Goal: Task Accomplishment & Management: Manage account settings

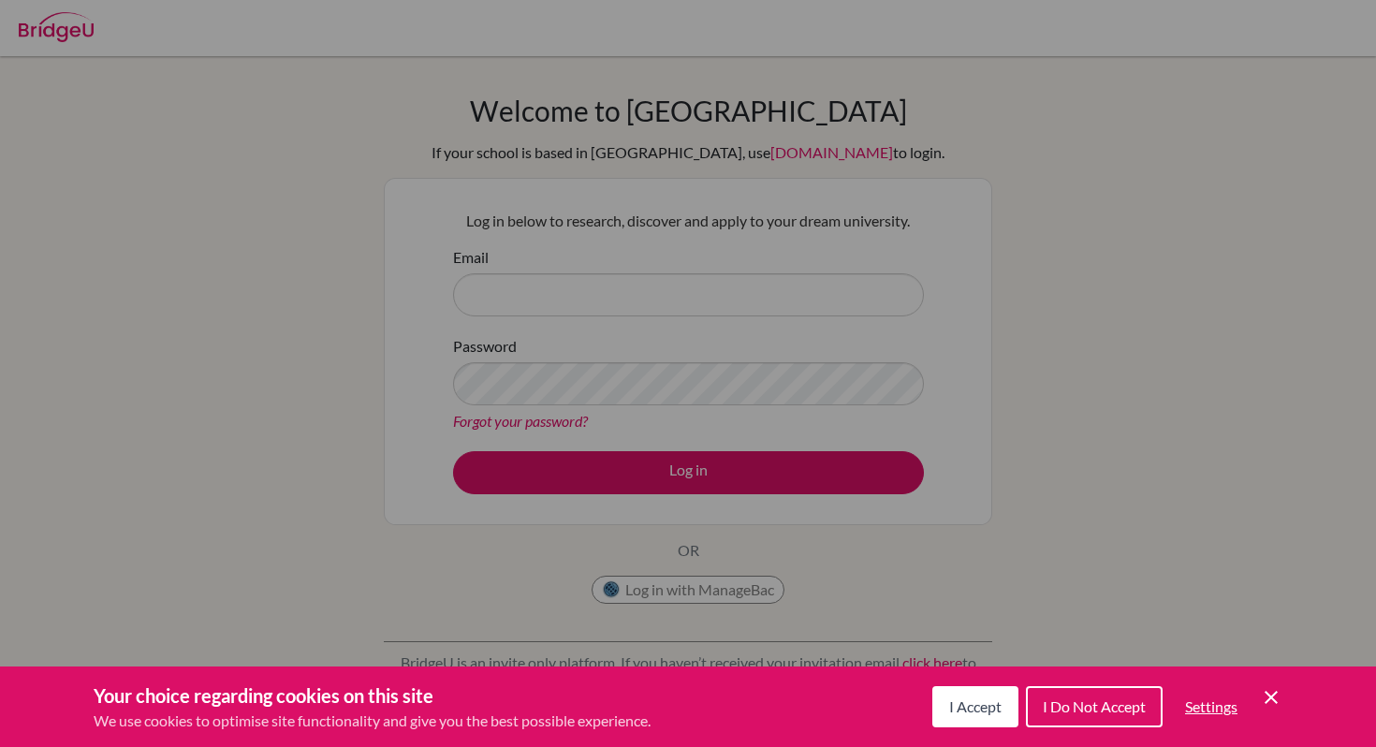
click at [967, 730] on div "I Accept I Do Not Accept Settings Cookie Control Close Icon" at bounding box center [1107, 706] width 350 height 49
click at [962, 691] on button "I Accept" at bounding box center [975, 706] width 86 height 41
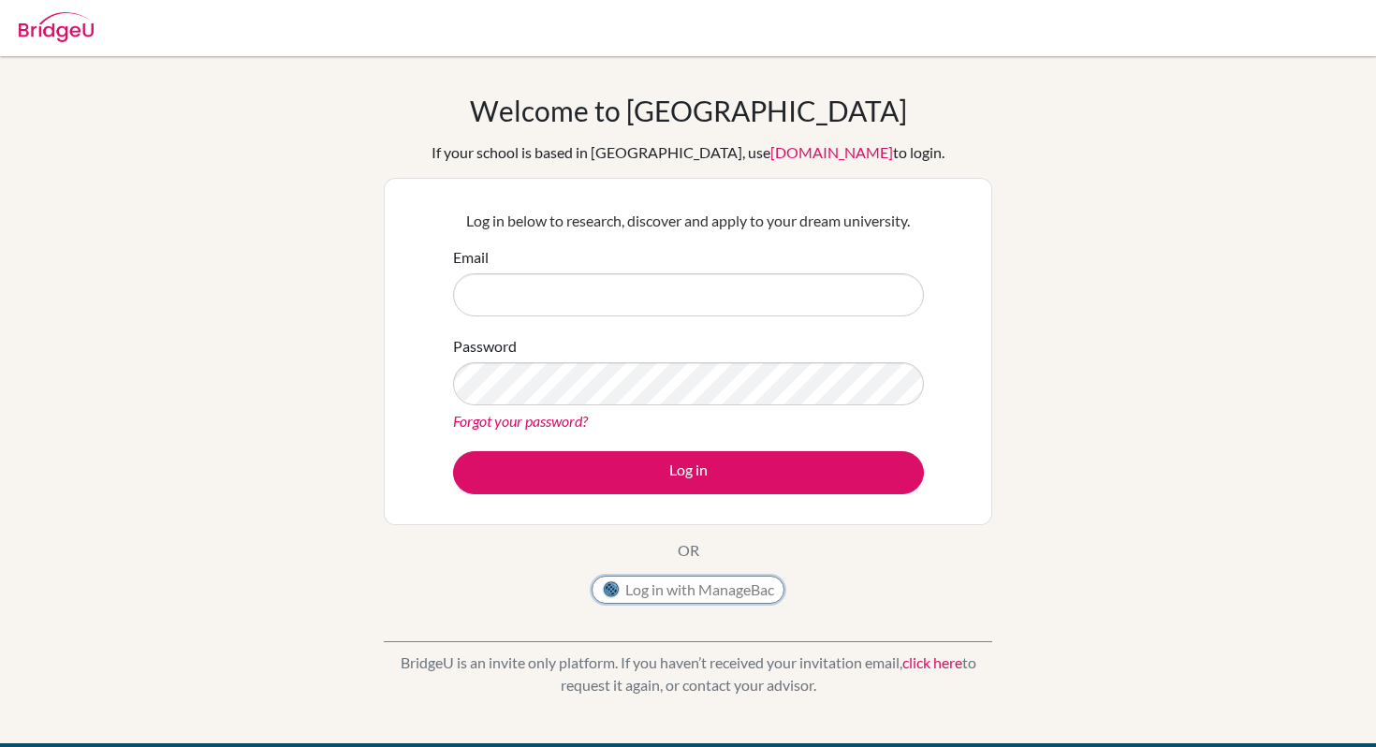
click at [675, 583] on button "Log in with ManageBac" at bounding box center [688, 590] width 193 height 28
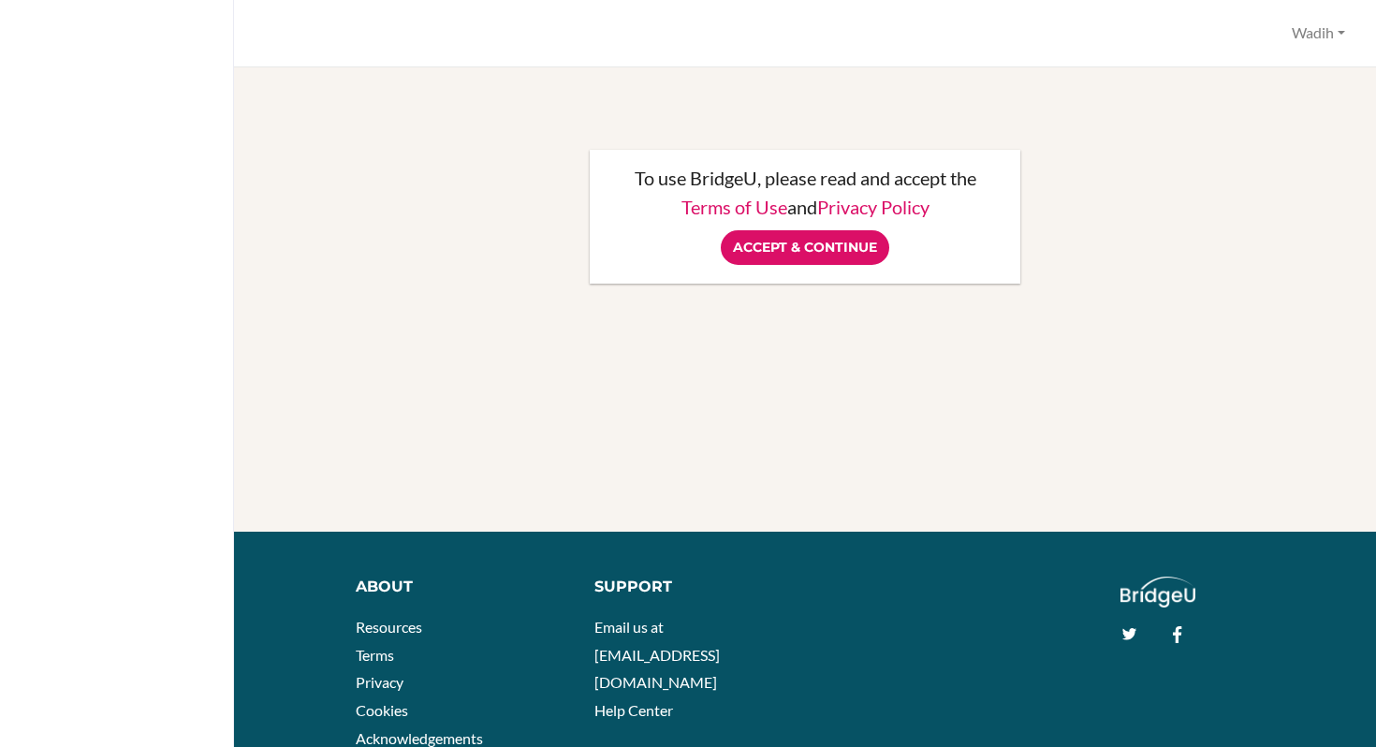
click at [798, 266] on div "To use BridgeU, please read and accept the Terms of Use and Privacy Policy Acce…" at bounding box center [805, 217] width 431 height 134
click at [798, 265] on div "To use BridgeU, please read and accept the Terms of Use and Privacy Policy Acce…" at bounding box center [805, 217] width 431 height 134
click at [796, 249] on input "Accept & Continue" at bounding box center [805, 247] width 168 height 35
